Goal: Task Accomplishment & Management: Use online tool/utility

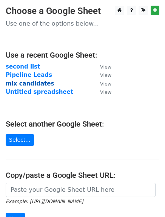
click at [40, 81] on strong "mix candidates" at bounding box center [30, 83] width 48 height 7
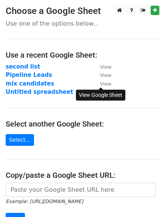
click at [104, 83] on small "View" at bounding box center [105, 84] width 11 height 6
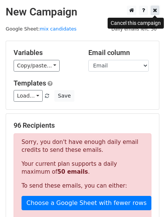
click at [155, 11] on icon at bounding box center [154, 10] width 4 height 5
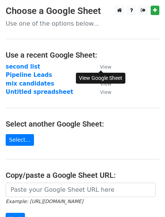
click at [105, 64] on small "View" at bounding box center [105, 67] width 11 height 6
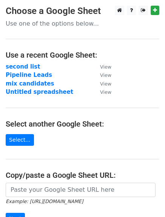
click at [118, 55] on h4 "Use a recent Google Sheet:" at bounding box center [82, 54] width 153 height 9
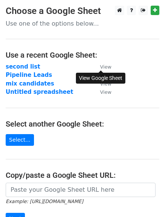
click at [105, 66] on small "View" at bounding box center [105, 67] width 11 height 6
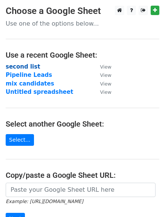
click at [19, 67] on strong "second list" at bounding box center [23, 66] width 34 height 7
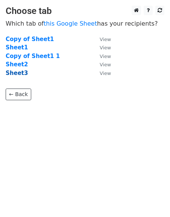
click at [19, 73] on strong "Sheet3" at bounding box center [17, 73] width 22 height 7
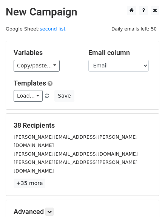
scroll to position [76, 0]
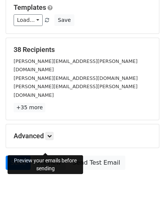
click at [44, 156] on link "Preview" at bounding box center [48, 163] width 33 height 14
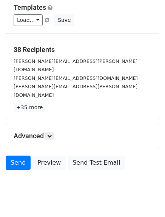
scroll to position [0, 0]
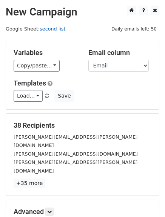
click at [50, 26] on link "second list" at bounding box center [53, 29] width 26 height 6
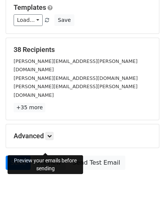
click at [48, 156] on link "Preview" at bounding box center [48, 163] width 33 height 14
